Goal: Use online tool/utility: Use online tool/utility

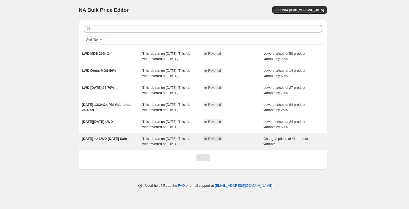
click at [247, 141] on div "Complete Reverted" at bounding box center [229, 138] width 53 height 5
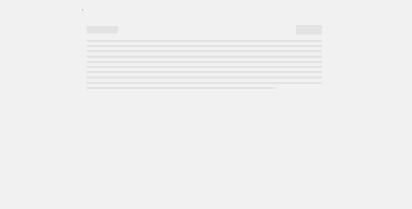
select select "collection"
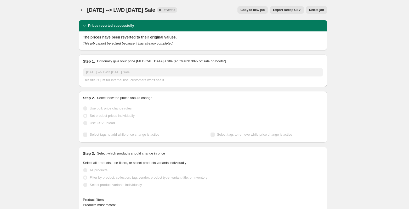
click at [250, 8] on span "Copy to new job" at bounding box center [252, 10] width 24 height 4
select select "collection"
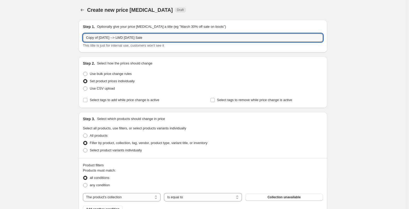
drag, startPoint x: 130, startPoint y: 37, endPoint x: 77, endPoint y: 37, distance: 52.5
click at [77, 37] on div "Step 1. Optionally give your price [MEDICAL_DATA] a title (eg "March 30% off sa…" at bounding box center [200, 151] width 252 height 270
click at [148, 39] on input "LWD [DATE] Sale" at bounding box center [203, 37] width 240 height 8
type input "LWD [DATE] Sale 2025"
click at [350, 56] on div "Create new price [MEDICAL_DATA]. This page is ready Create new price [MEDICAL_D…" at bounding box center [203, 158] width 406 height 317
